Goal: Task Accomplishment & Management: Use online tool/utility

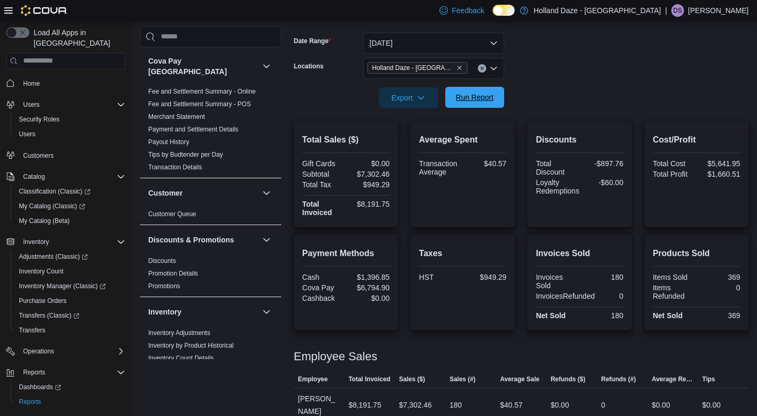
scroll to position [151, 0]
click at [479, 97] on span "Run Report" at bounding box center [475, 97] width 38 height 11
click at [500, 105] on button "Run Report" at bounding box center [474, 97] width 59 height 21
